Goal: Entertainment & Leisure: Consume media (video, audio)

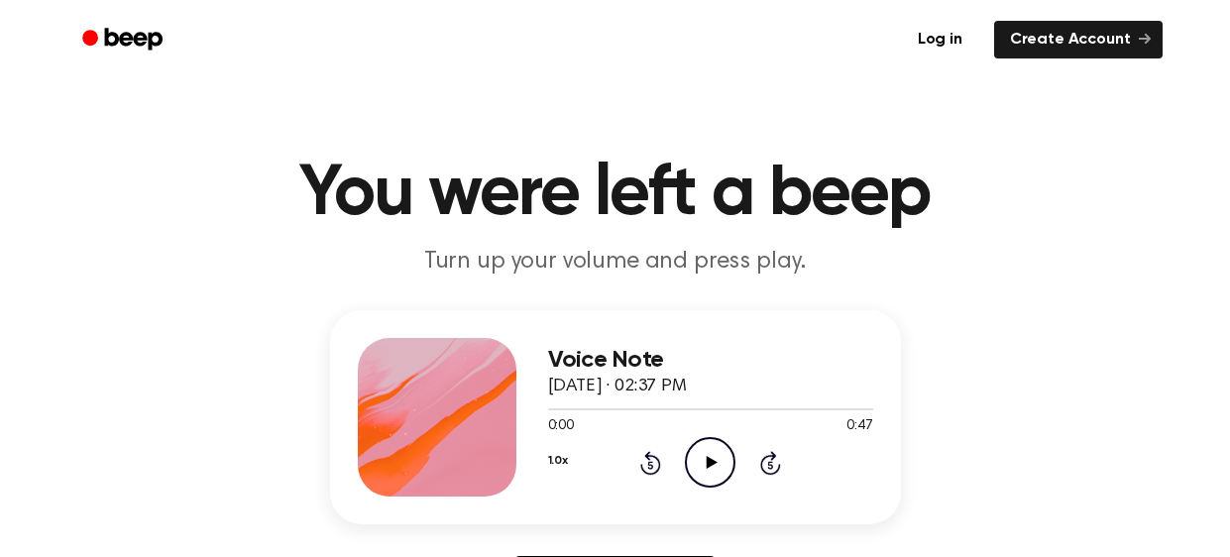
click at [708, 475] on icon "Play Audio" at bounding box center [710, 462] width 51 height 51
click at [649, 465] on icon "Rewind 5 seconds" at bounding box center [650, 463] width 22 height 26
click at [649, 462] on icon at bounding box center [650, 465] width 5 height 8
click at [650, 457] on icon at bounding box center [650, 463] width 21 height 24
click at [706, 453] on icon "Play Audio" at bounding box center [710, 462] width 51 height 51
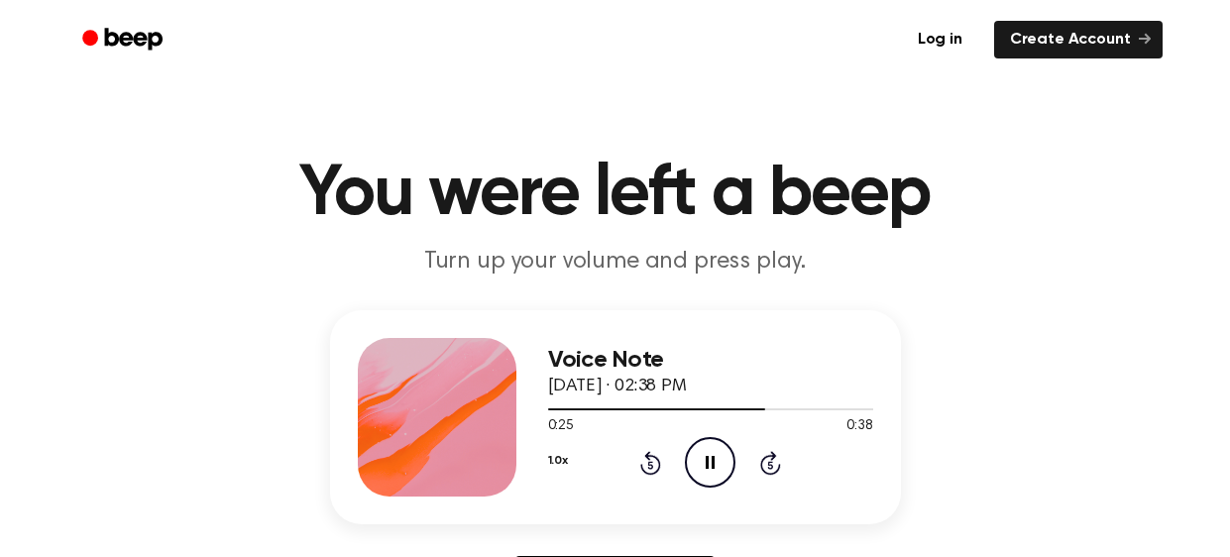
click at [698, 453] on icon "Pause Audio" at bounding box center [710, 462] width 51 height 51
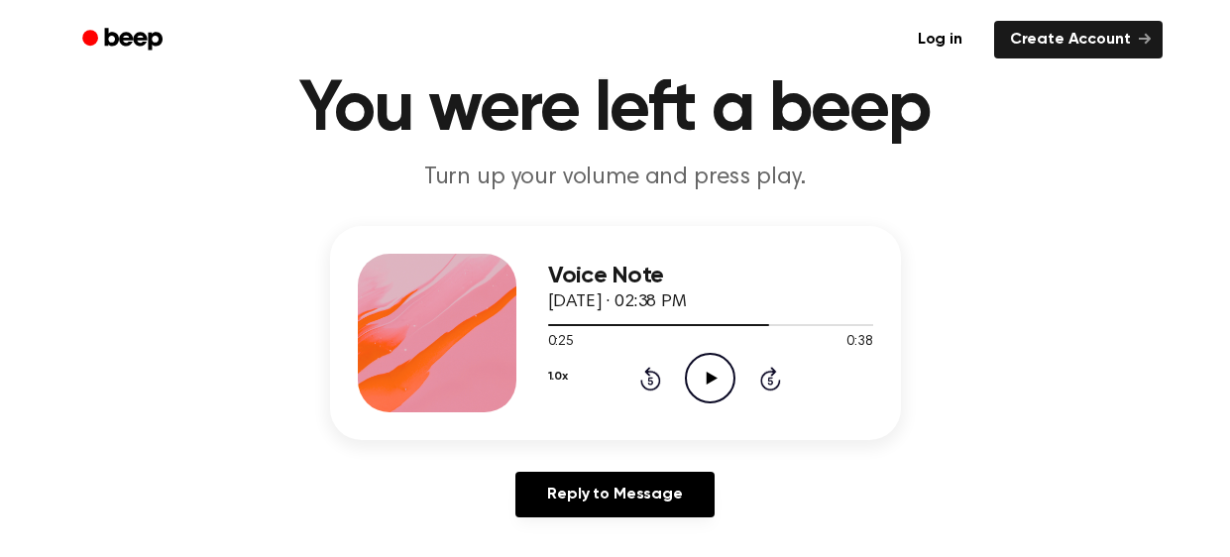
scroll to position [85, 0]
